Goal: Find specific page/section: Find specific page/section

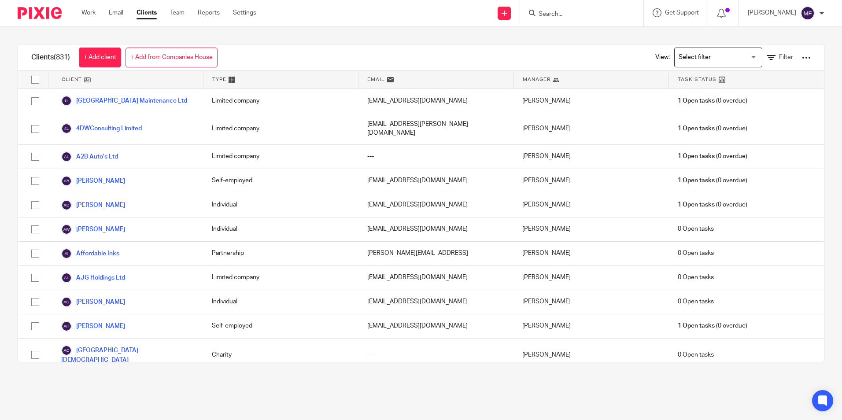
click at [405, 13] on input "Search" at bounding box center [577, 15] width 79 height 8
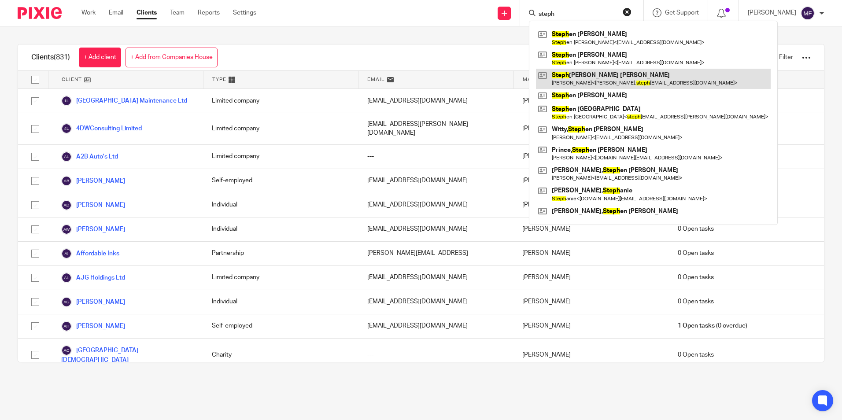
type input "steph"
click at [405, 80] on link at bounding box center [653, 79] width 235 height 20
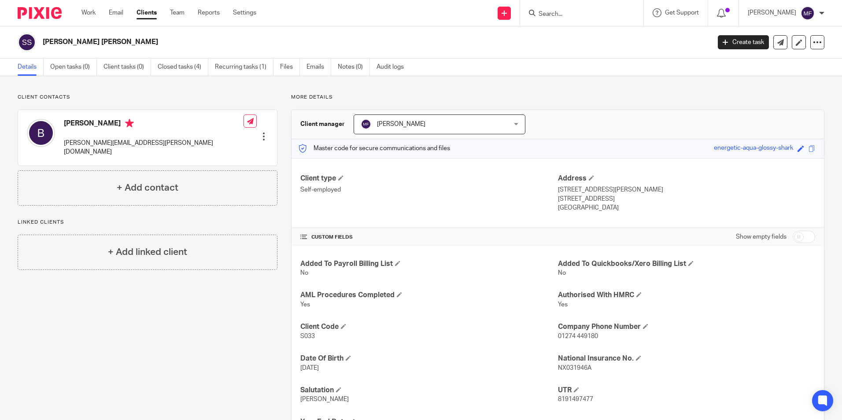
scroll to position [47, 0]
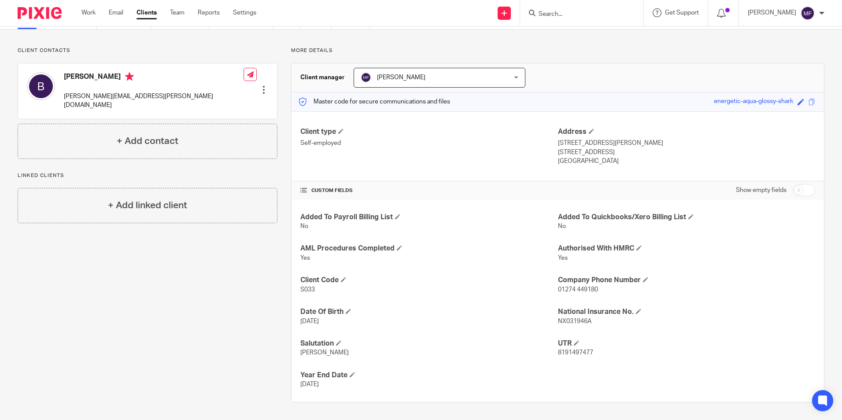
click at [145, 13] on link "Clients" at bounding box center [146, 12] width 20 height 9
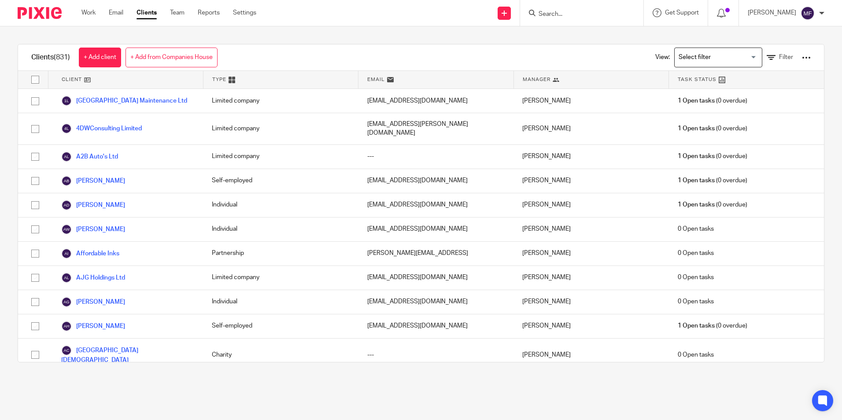
click at [568, 13] on input "Search" at bounding box center [577, 15] width 79 height 8
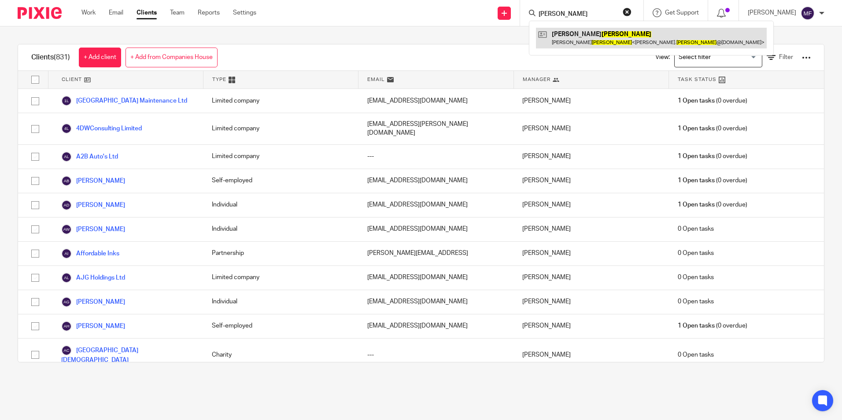
type input "[PERSON_NAME]"
click at [591, 39] on link at bounding box center [651, 38] width 231 height 20
